Goal: Find specific page/section: Find specific page/section

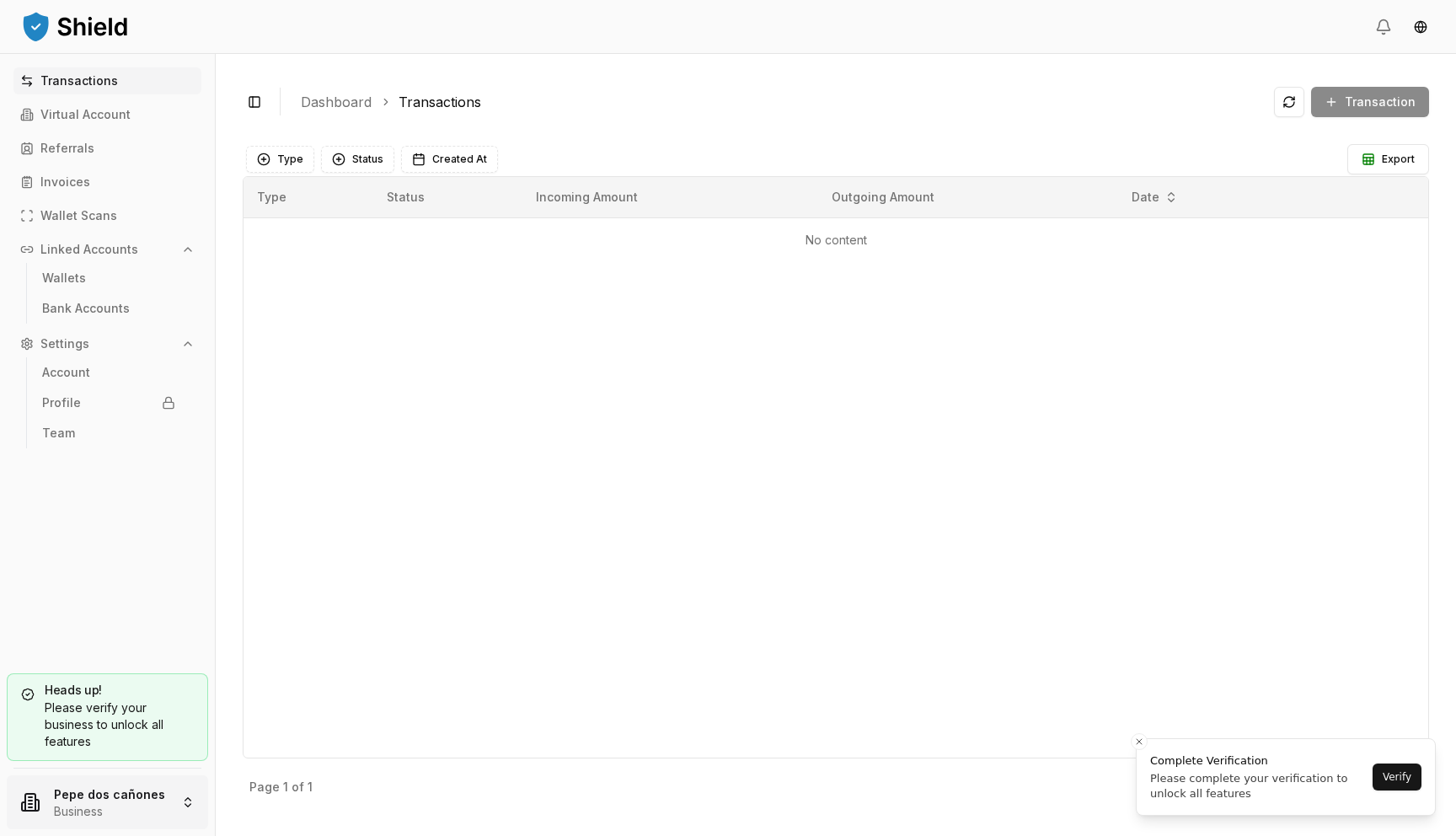
click at [64, 785] on html "Transactions Virtual Account Referrals Invoices Wallet Scans Linked Accounts Wa…" at bounding box center [728, 418] width 1456 height 836
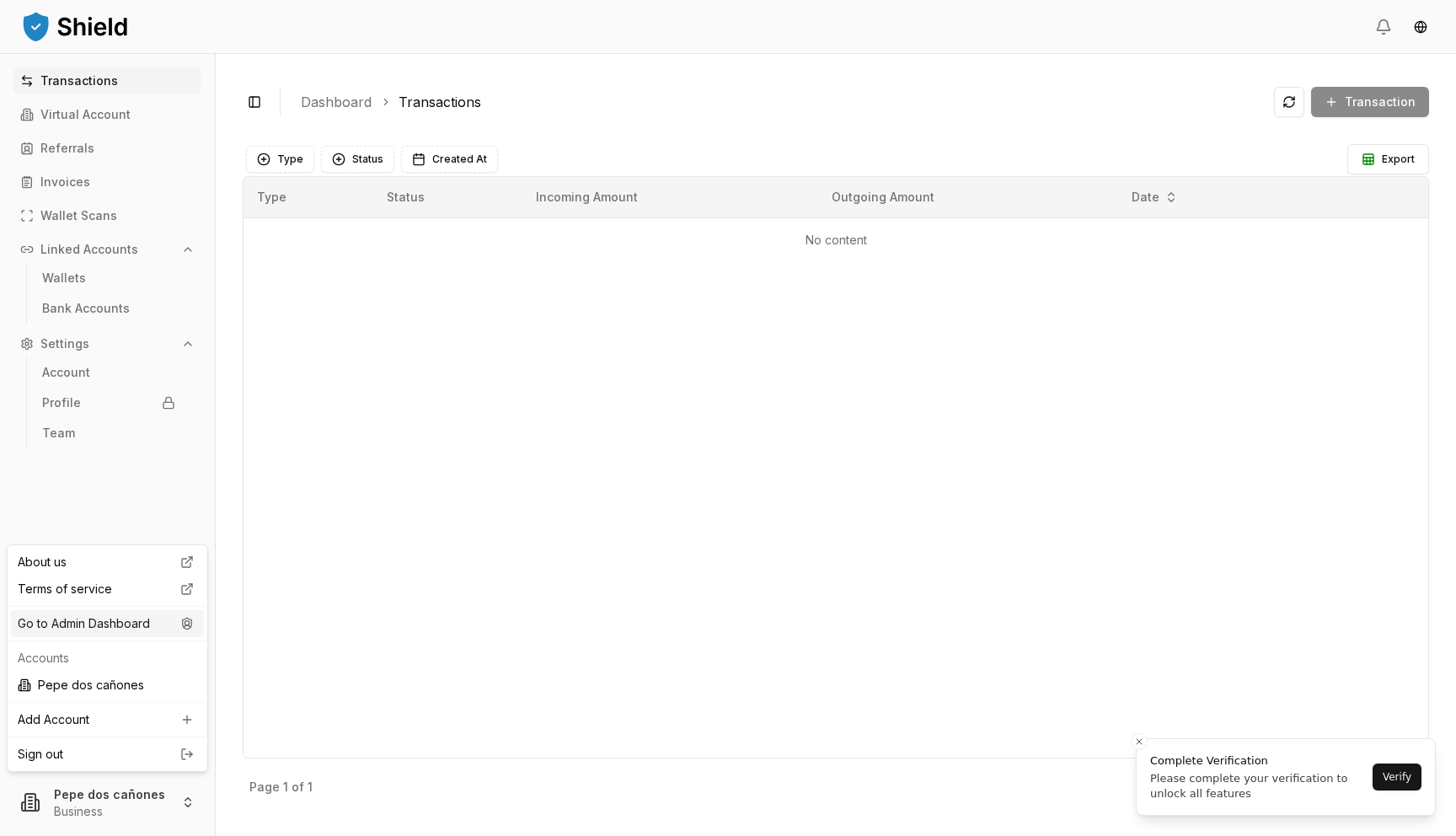
click at [140, 620] on div "Go to Admin Dashboard" at bounding box center [107, 623] width 193 height 27
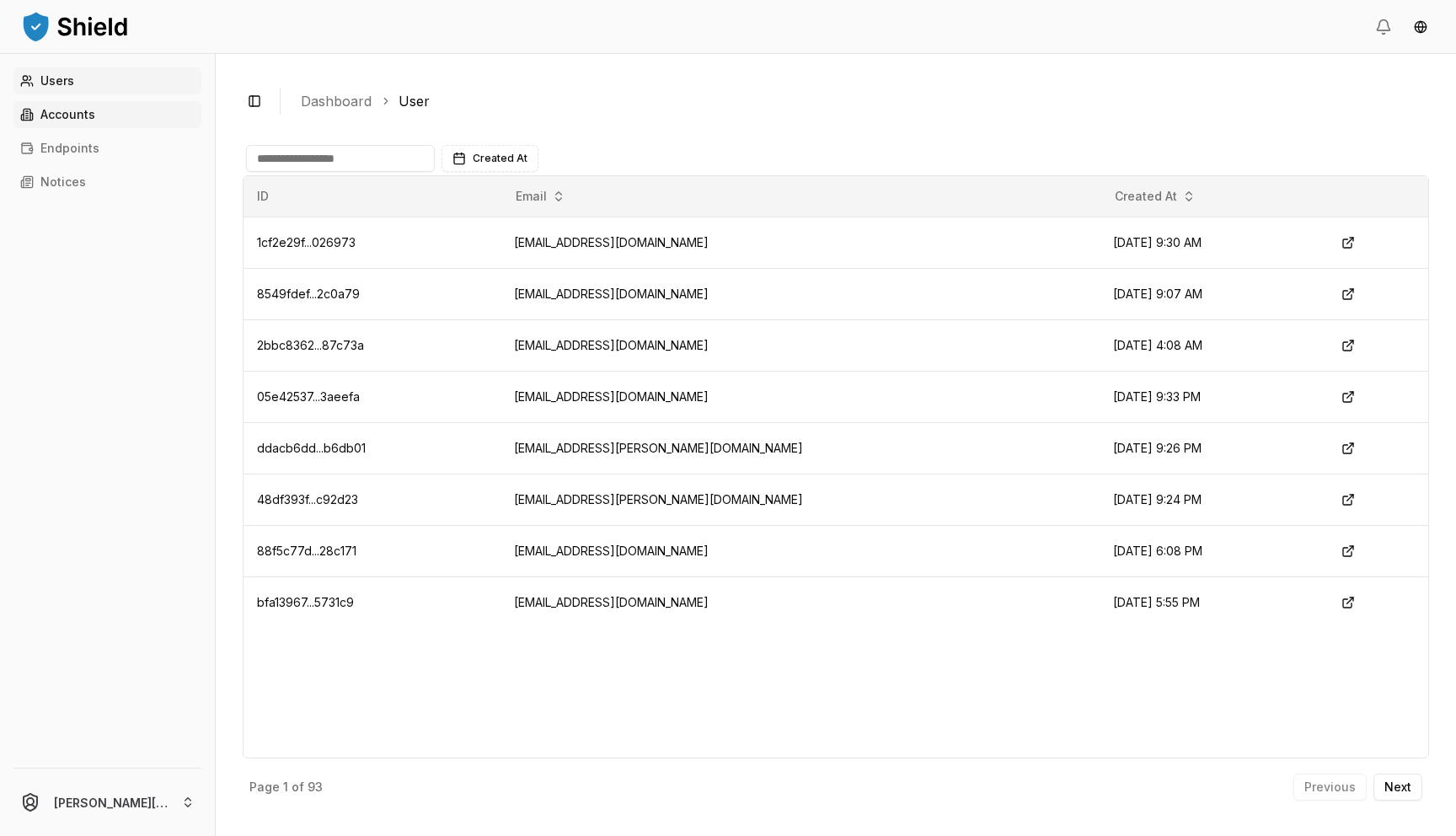
click at [59, 122] on link "Accounts" at bounding box center [107, 114] width 188 height 27
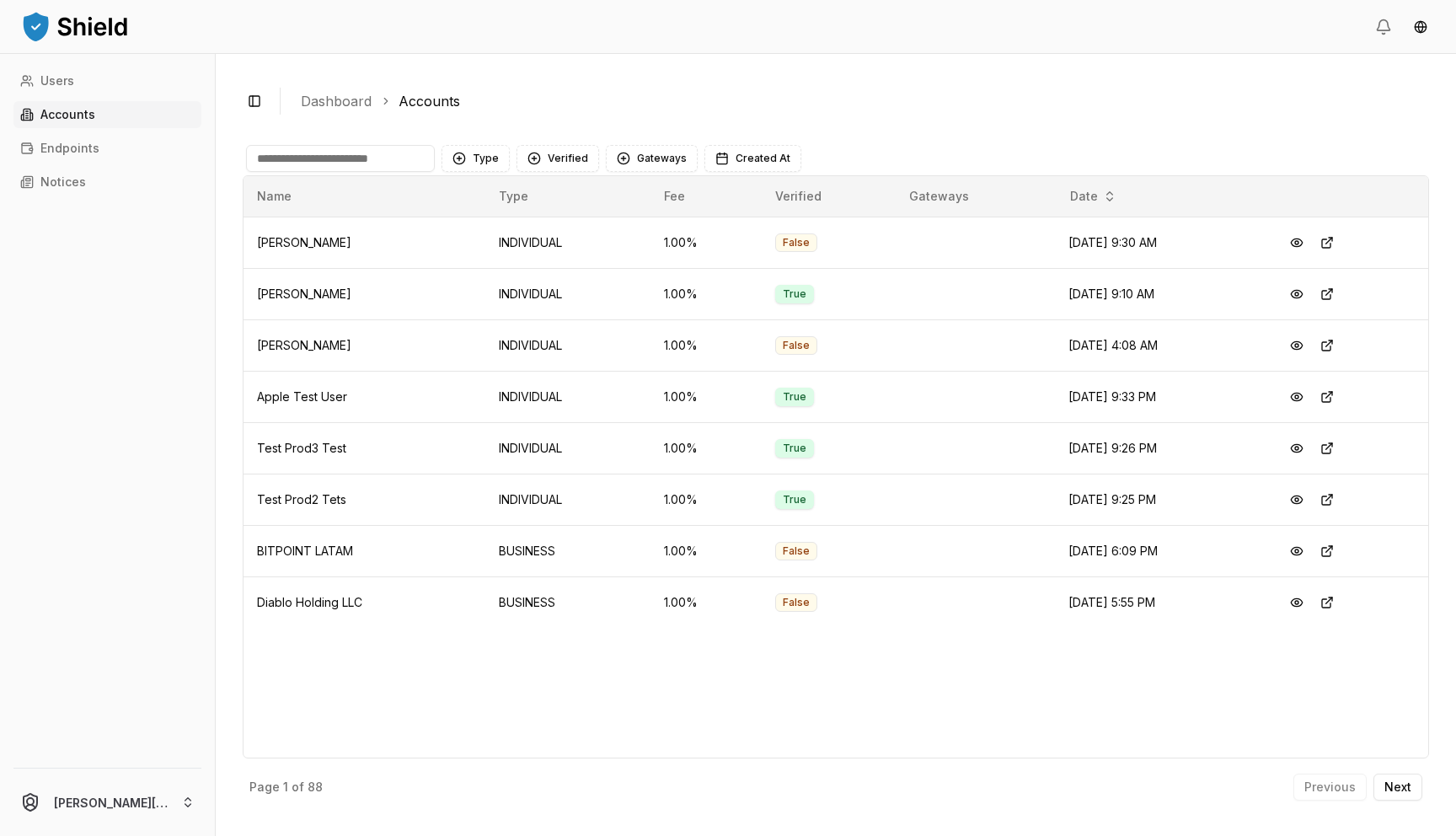
click at [405, 155] on input at bounding box center [341, 158] width 189 height 27
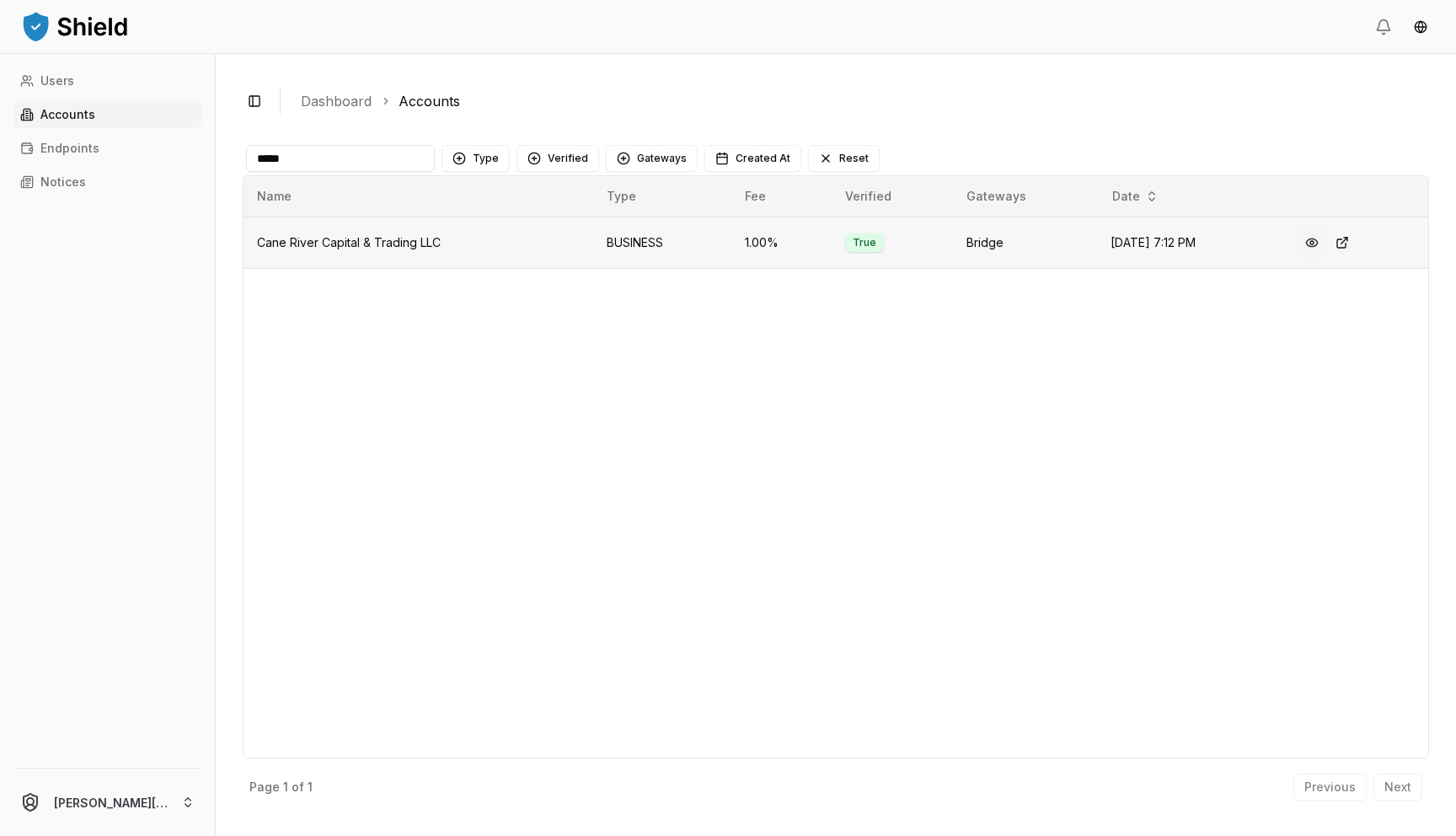
type input "****"
click at [1321, 238] on button at bounding box center [1311, 242] width 31 height 31
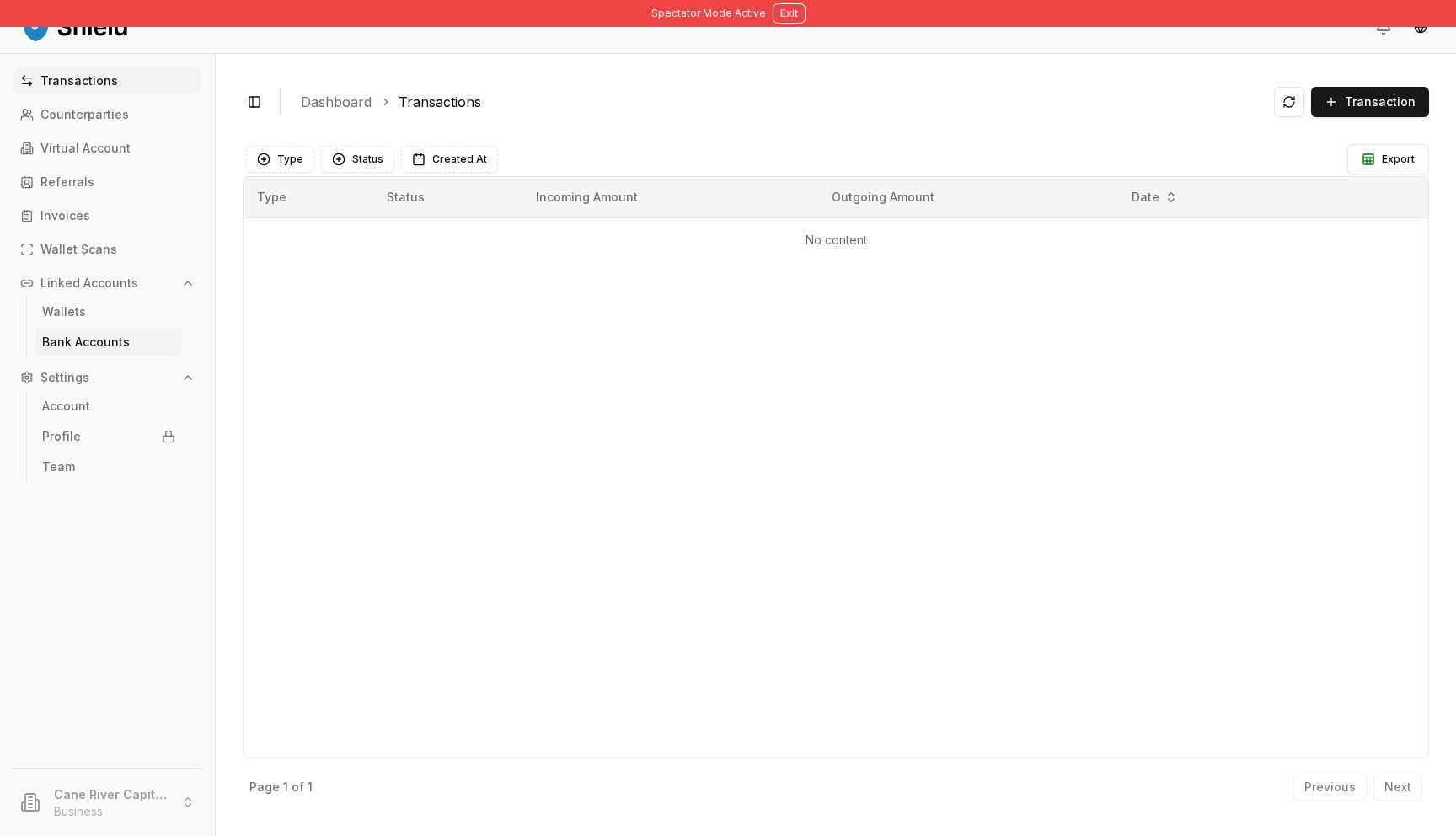
click at [40, 342] on link "Bank Accounts" at bounding box center [109, 342] width 147 height 27
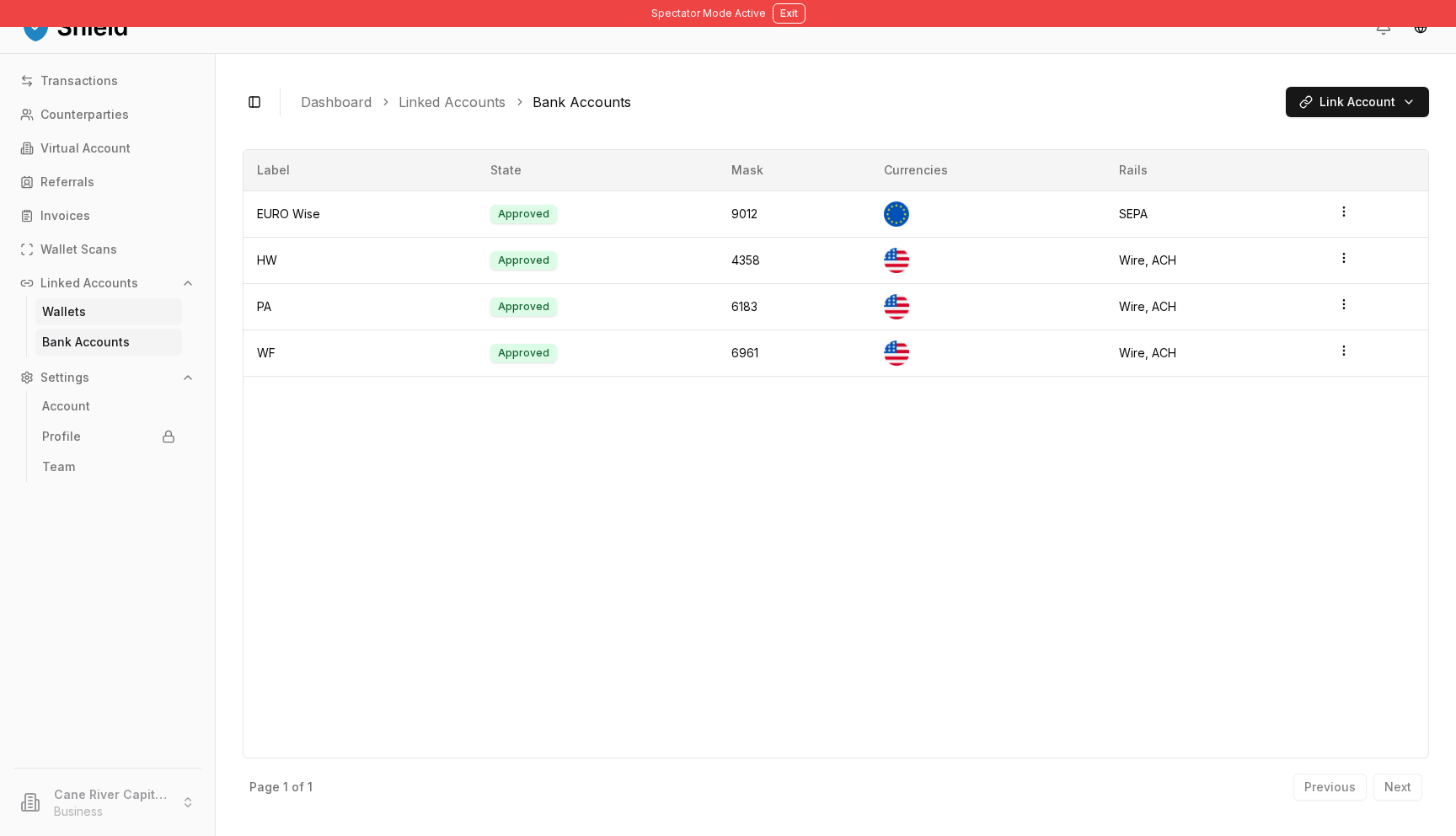
click at [52, 322] on link "Wallets" at bounding box center [109, 311] width 147 height 27
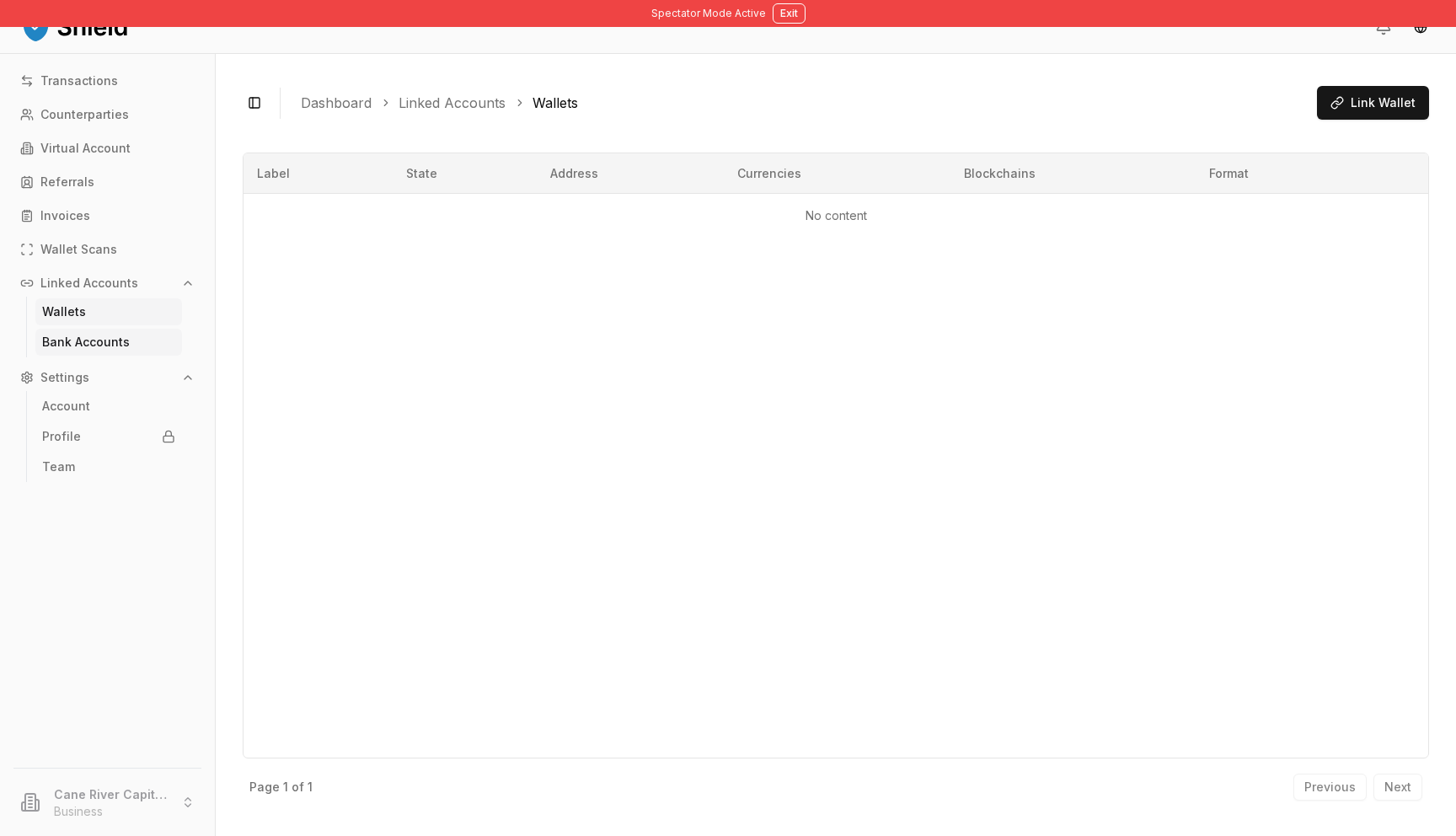
click at [66, 336] on p "Bank Accounts" at bounding box center [86, 342] width 87 height 12
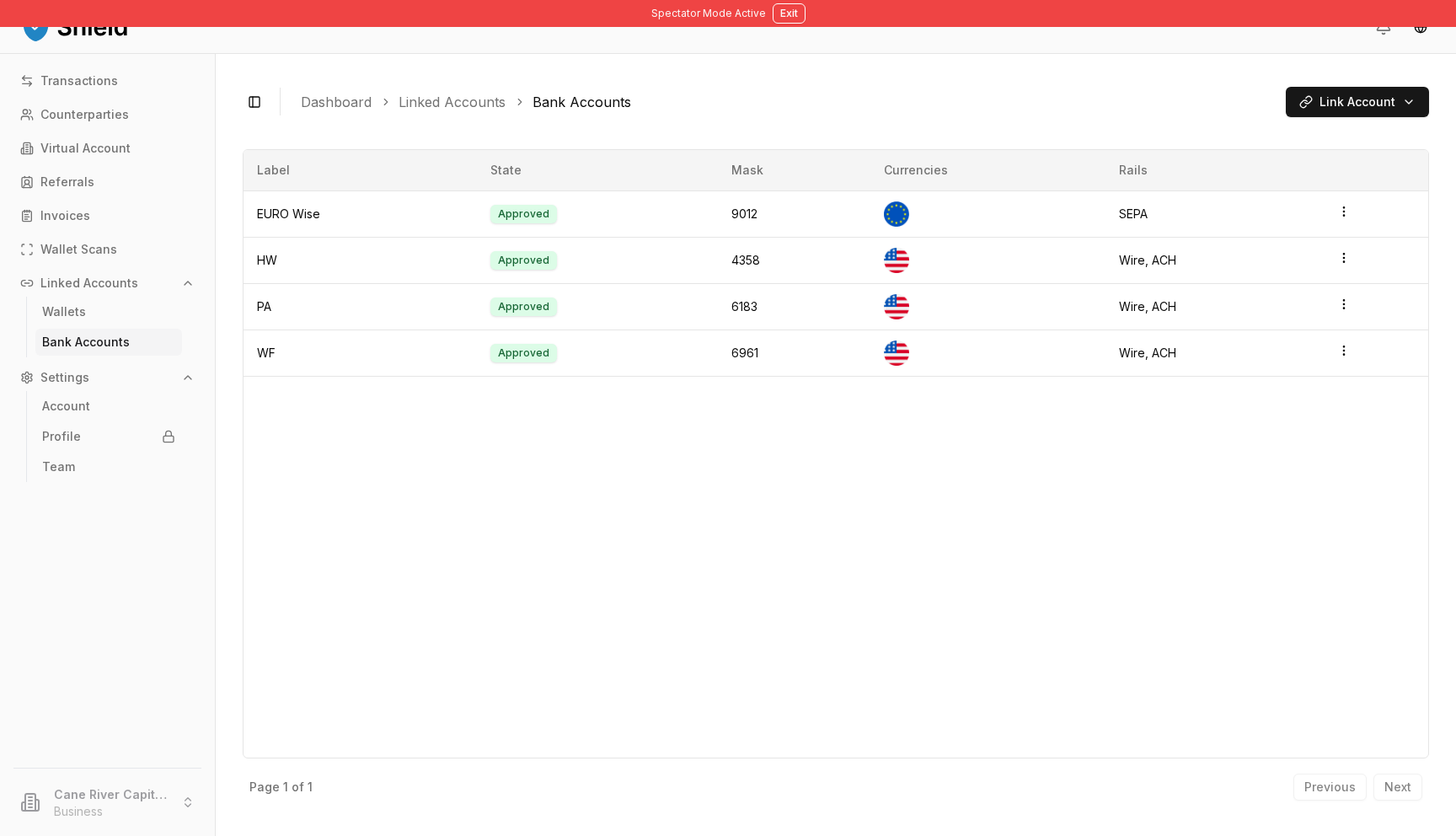
click at [147, 790] on li "Cane River Capital & Trading LLC Business" at bounding box center [107, 802] width 202 height 54
click at [783, 19] on button "Exit" at bounding box center [789, 13] width 33 height 20
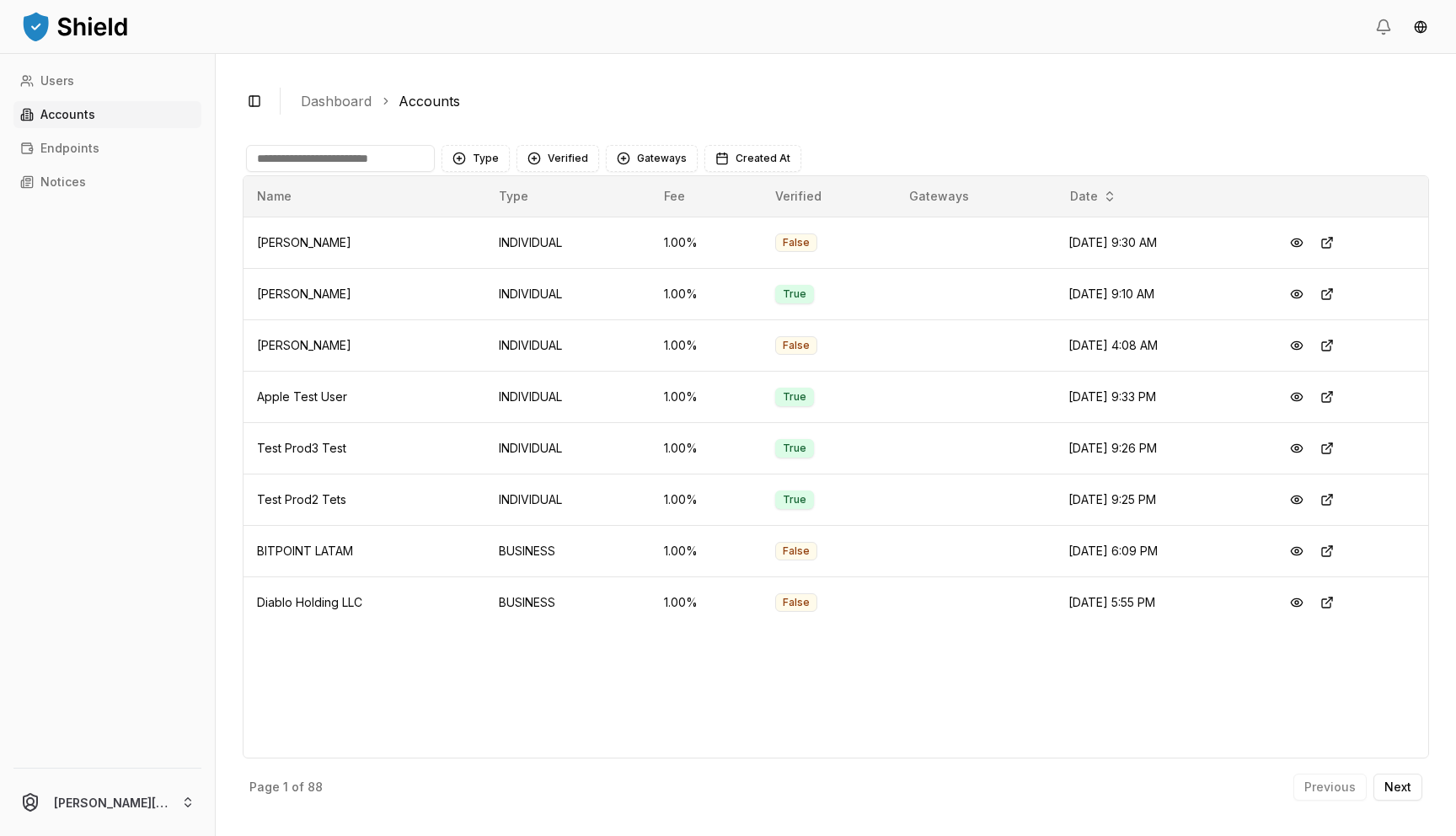
click at [301, 162] on input at bounding box center [341, 158] width 189 height 27
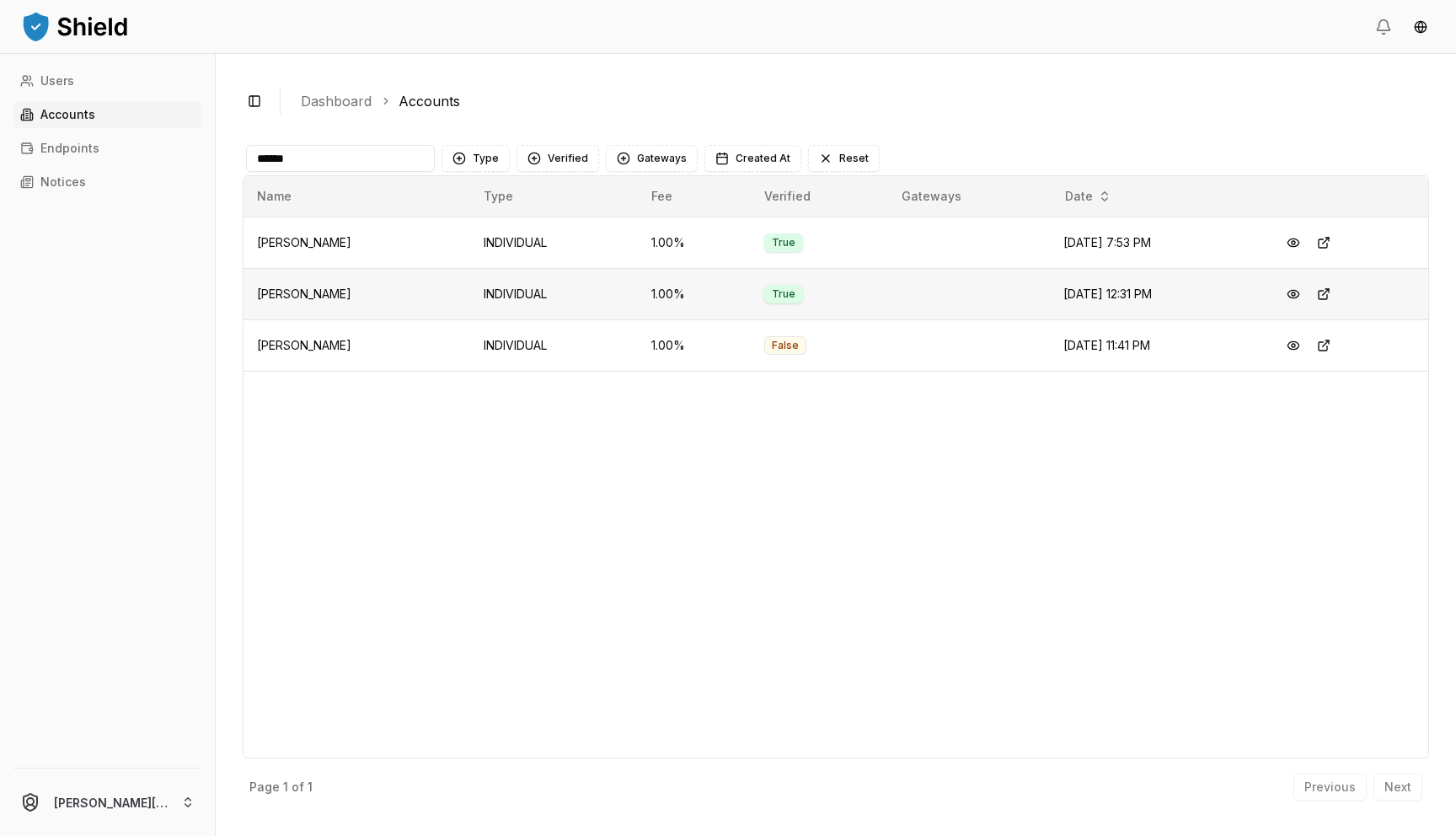
type input "******"
